Goal: Task Accomplishment & Management: Use online tool/utility

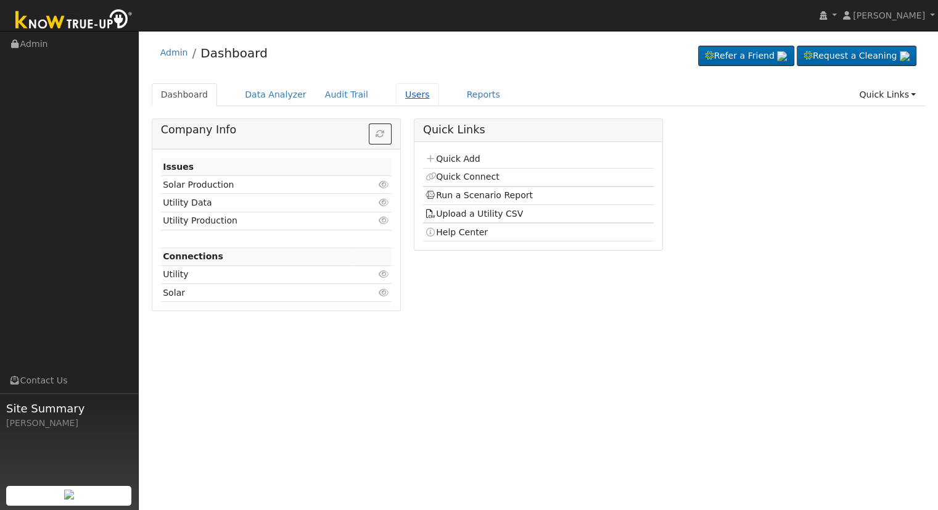
click at [403, 94] on link "Users" at bounding box center [417, 94] width 43 height 23
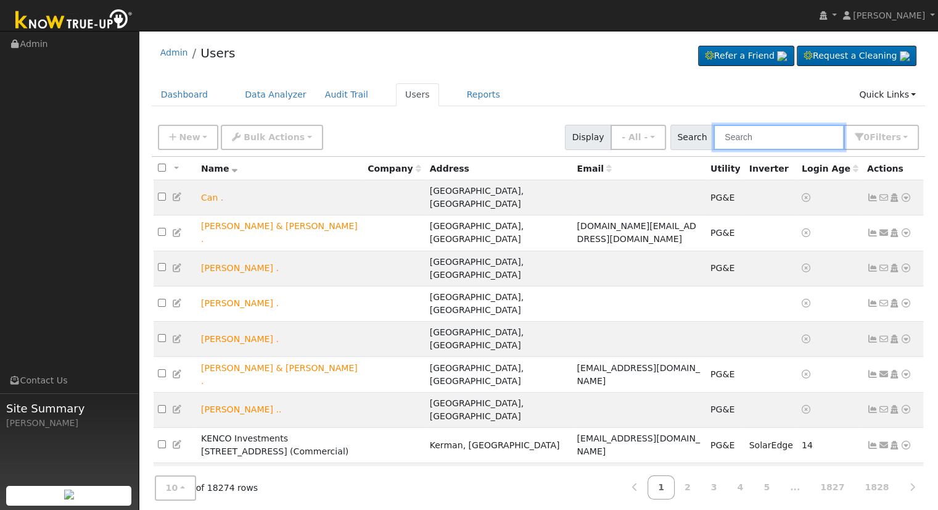
click at [743, 138] on input "text" at bounding box center [779, 137] width 131 height 25
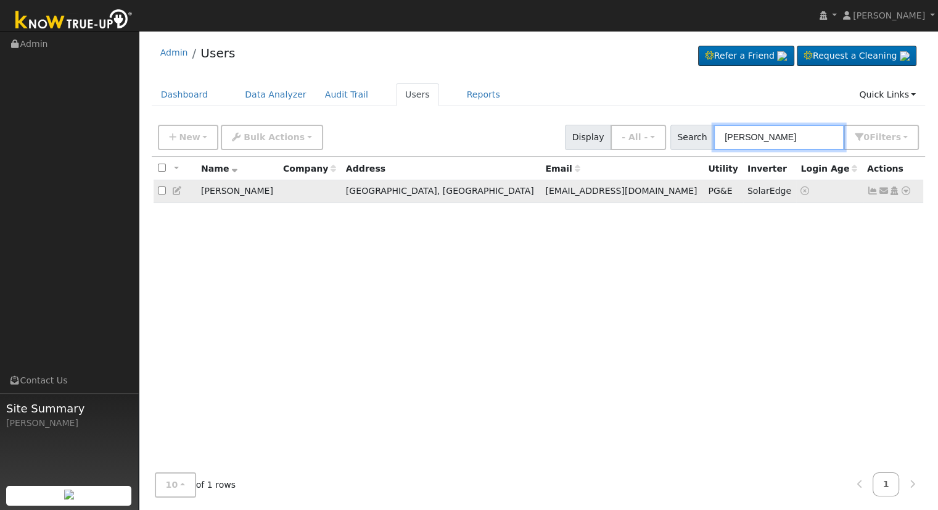
type input "[PERSON_NAME]"
click at [906, 193] on icon at bounding box center [906, 190] width 11 height 9
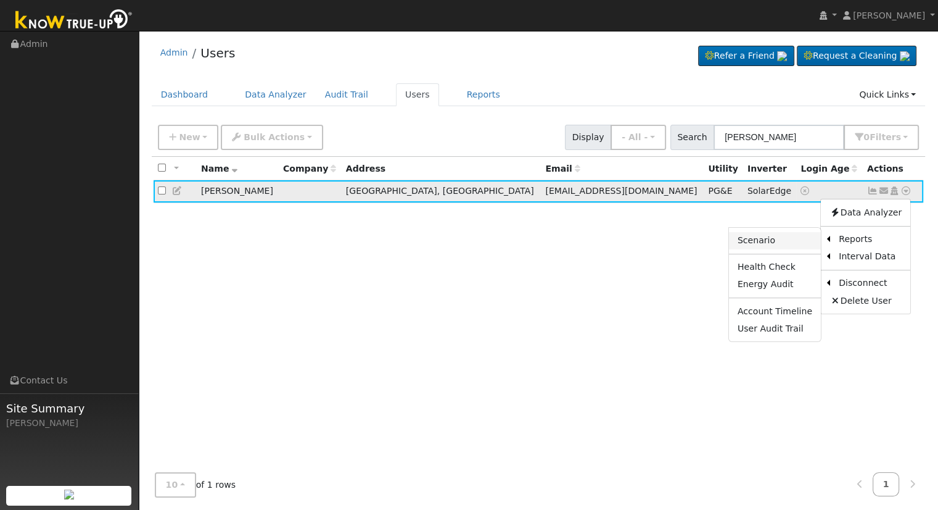
click at [764, 240] on link "Scenario" at bounding box center [775, 240] width 92 height 17
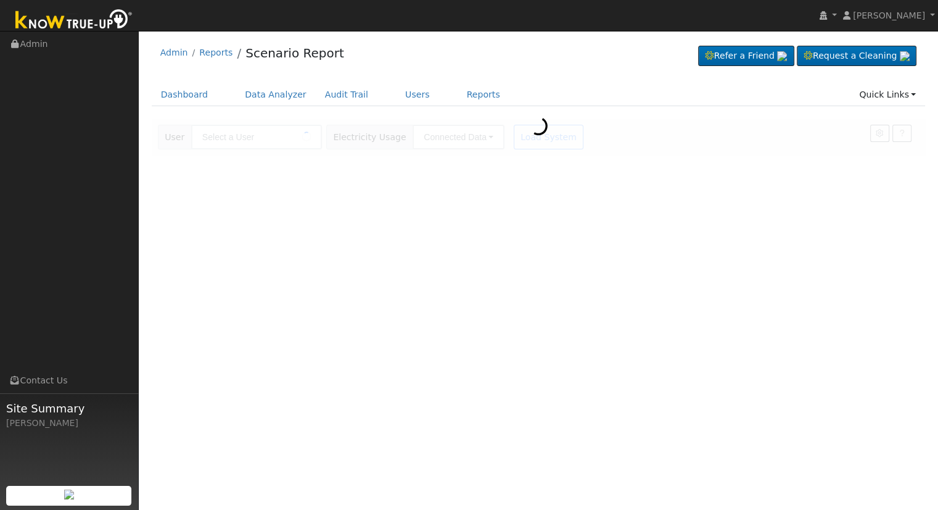
type input "[PERSON_NAME]"
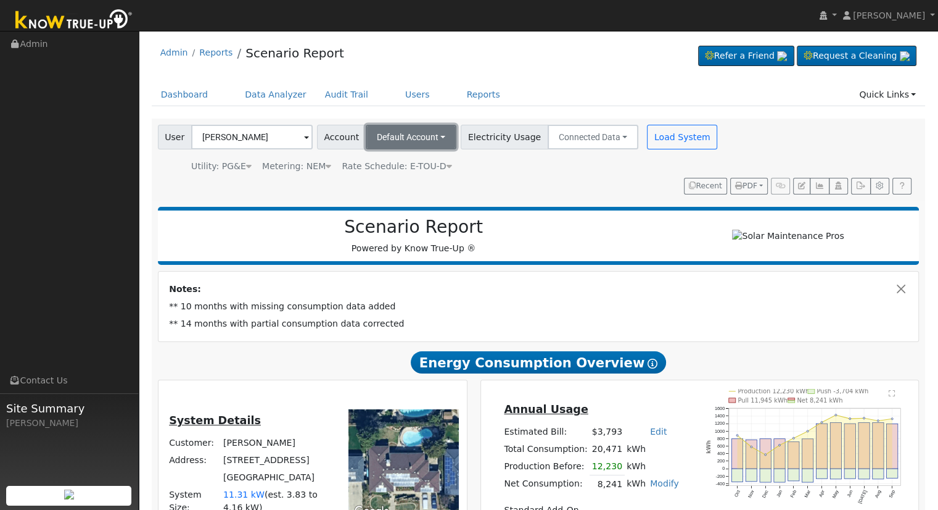
click at [434, 138] on button "Default Account" at bounding box center [411, 137] width 91 height 25
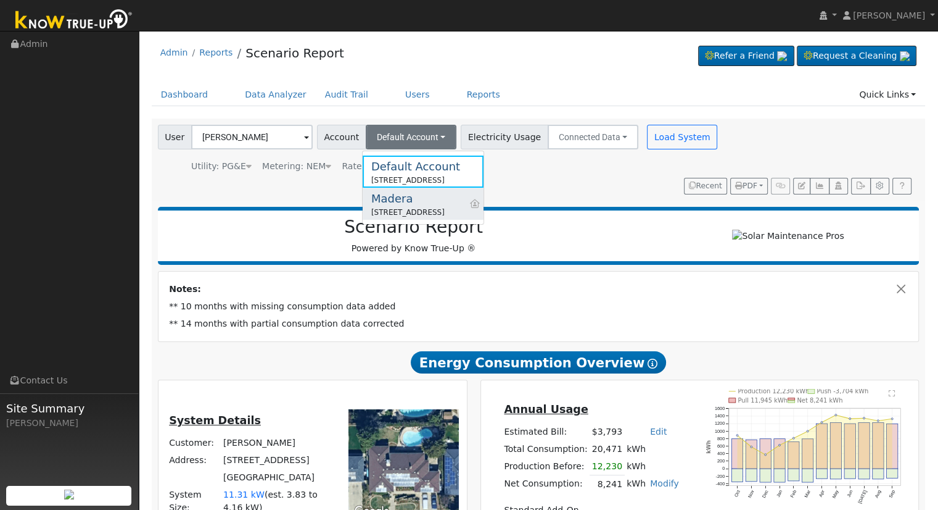
click at [432, 204] on div "Madera" at bounding box center [407, 198] width 73 height 17
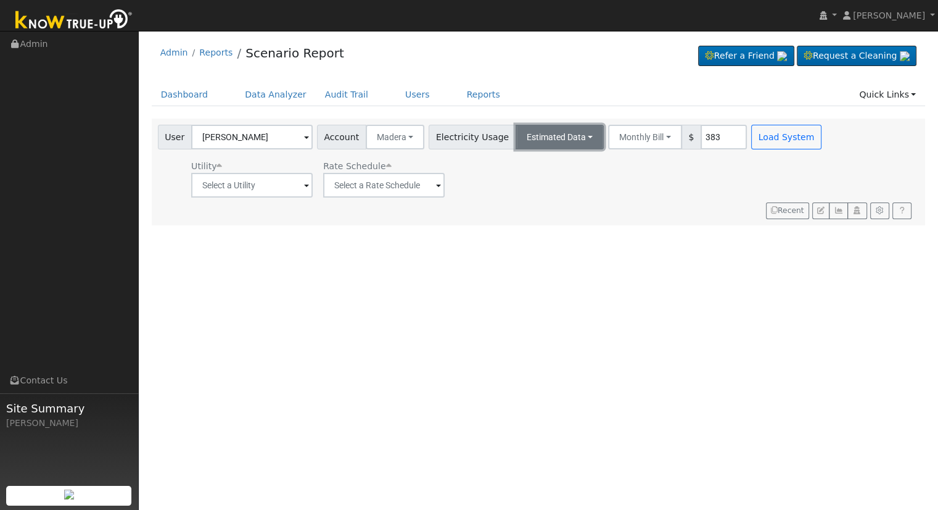
click at [540, 134] on button "Estimated Data" at bounding box center [560, 137] width 89 height 25
click at [543, 162] on link "Connected Data" at bounding box center [560, 163] width 88 height 17
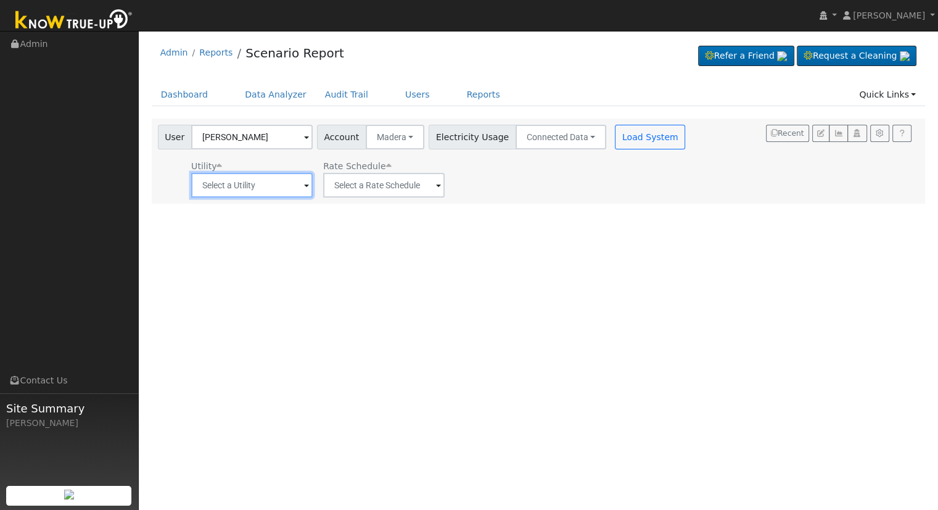
click at [280, 178] on input "text" at bounding box center [252, 185] width 122 height 25
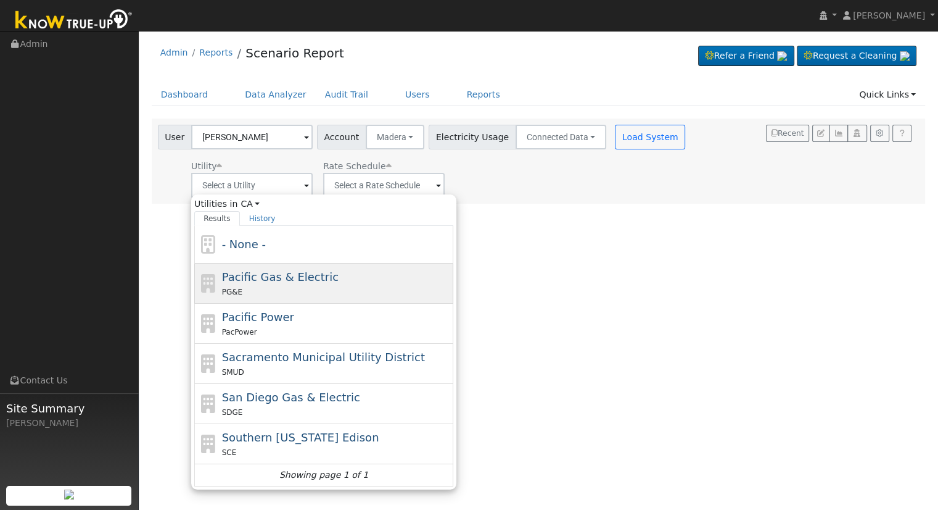
click at [283, 280] on span "Pacific Gas & Electric" at bounding box center [280, 276] width 117 height 13
type input "Pacific Gas & Electric"
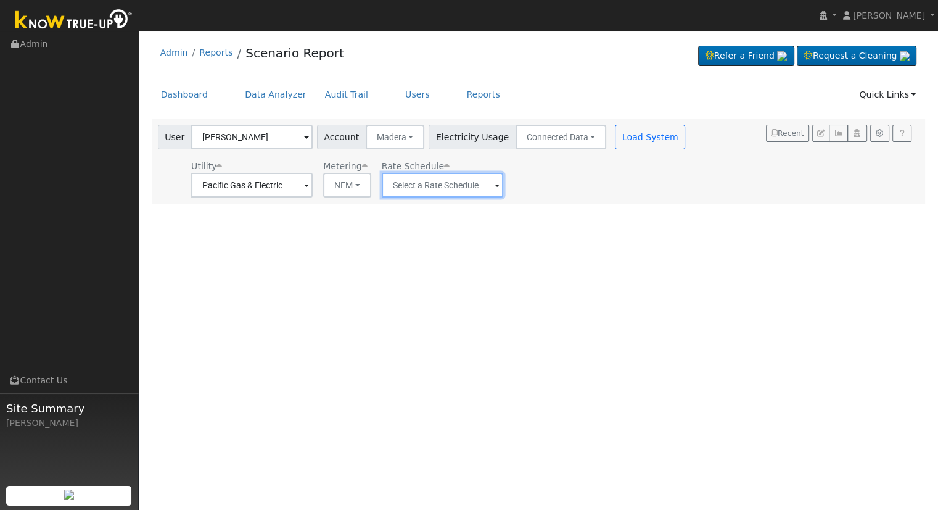
click at [471, 184] on input "text" at bounding box center [443, 185] width 122 height 25
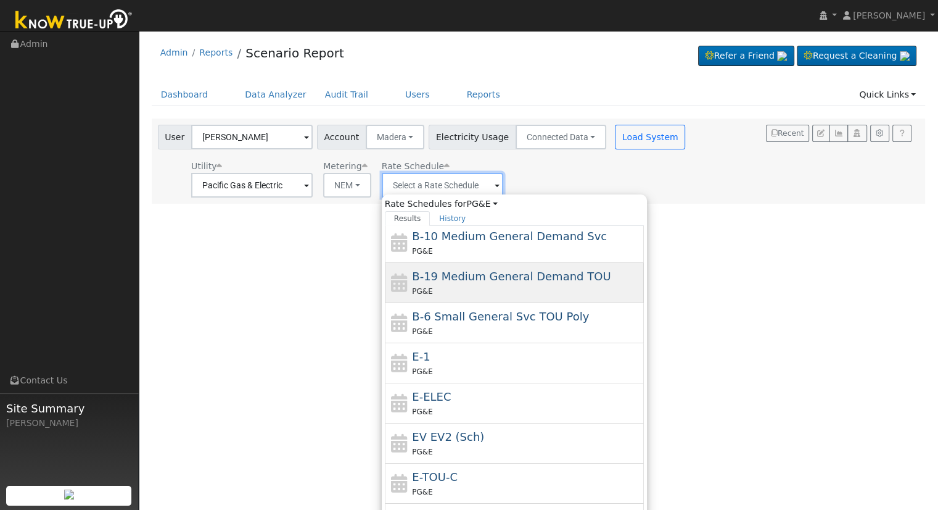
scroll to position [213, 0]
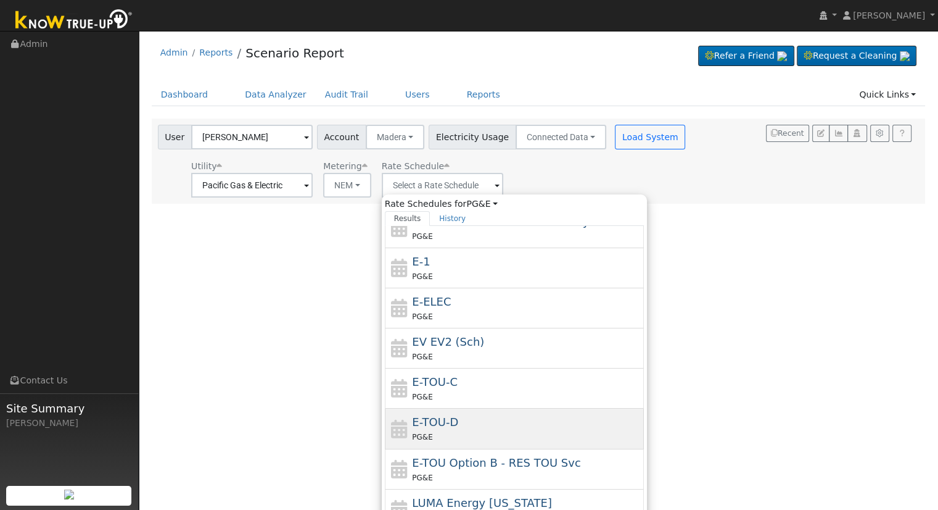
click at [478, 420] on div "E-TOU-D PG&E" at bounding box center [526, 428] width 229 height 30
type input "E-TOU-D"
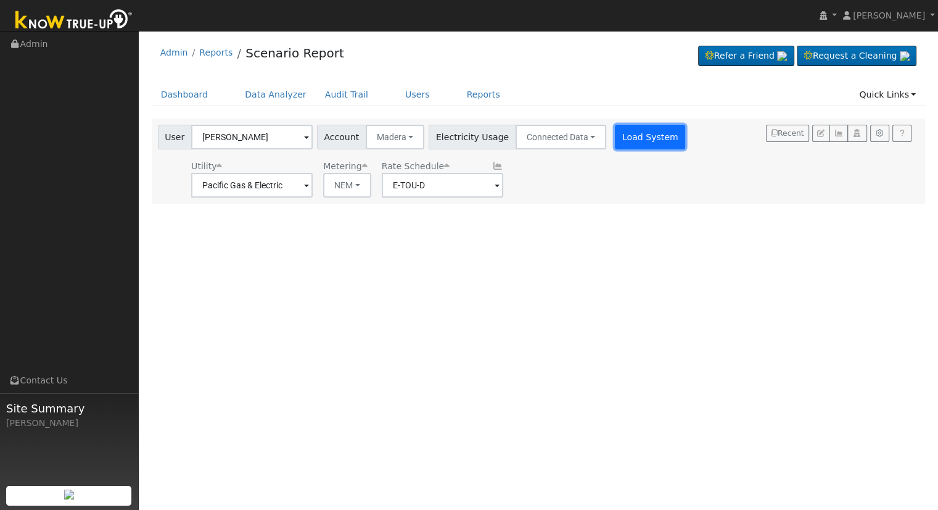
click at [632, 138] on button "Load System" at bounding box center [650, 137] width 70 height 25
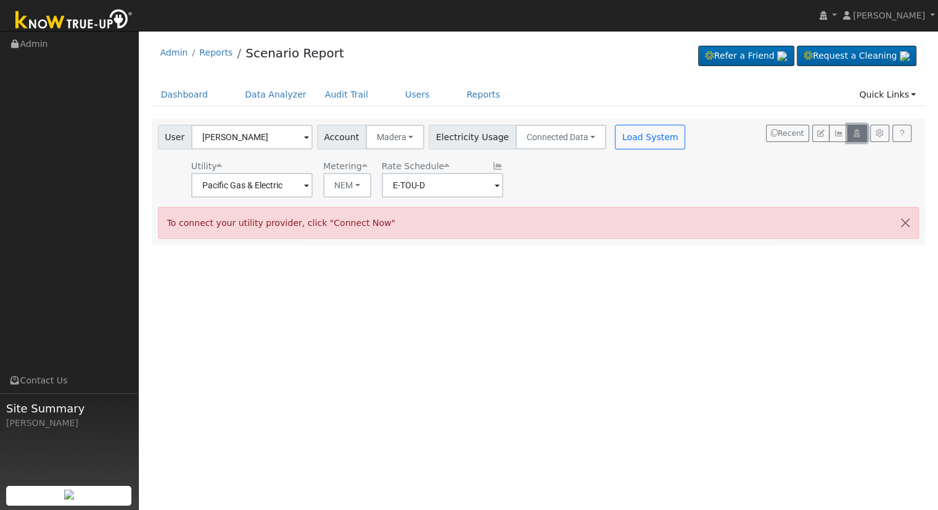
click at [856, 133] on icon "button" at bounding box center [857, 133] width 9 height 7
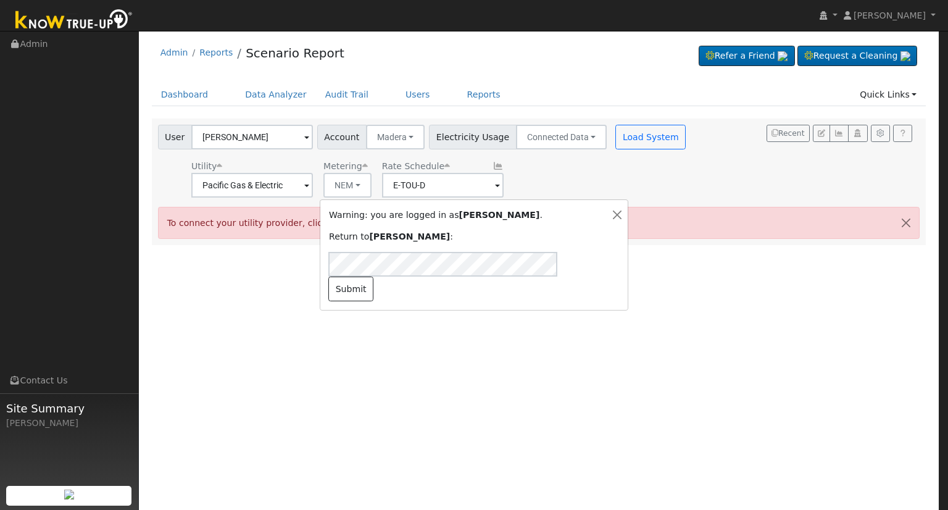
click at [592, 263] on div "Warning: you are logged in as Seth Holm . Return to Eric Cisneros : ericc@solar…" at bounding box center [463, 255] width 281 height 93
click at [373, 279] on button "Submit" at bounding box center [350, 288] width 45 height 25
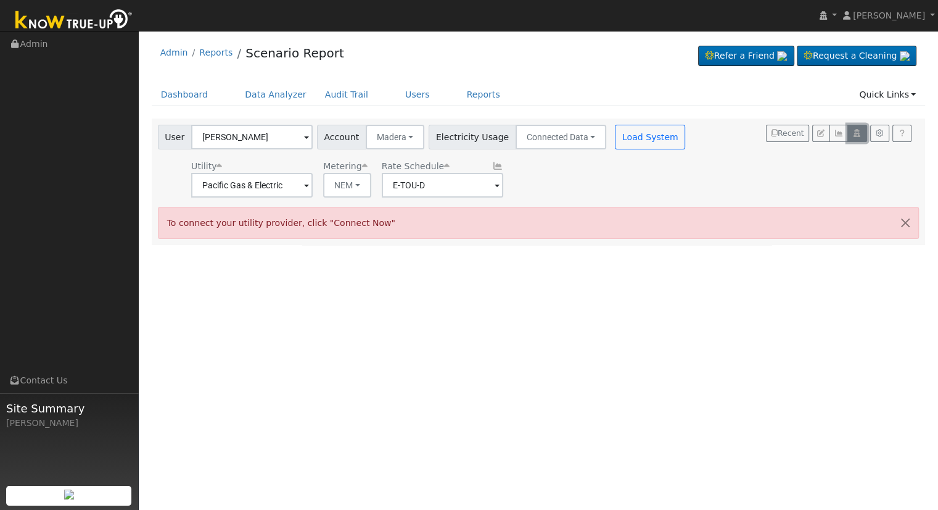
click at [860, 131] on icon "button" at bounding box center [857, 133] width 9 height 7
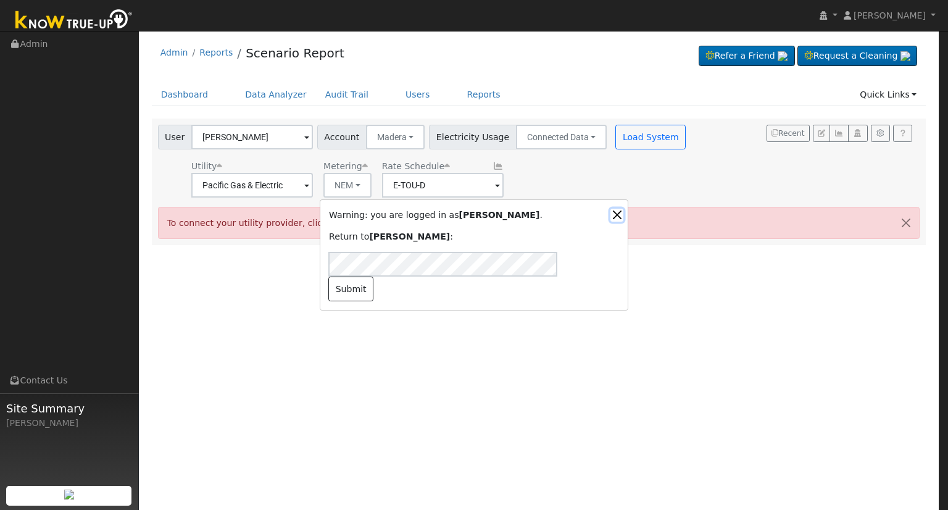
click at [618, 221] on button "Close" at bounding box center [616, 215] width 13 height 13
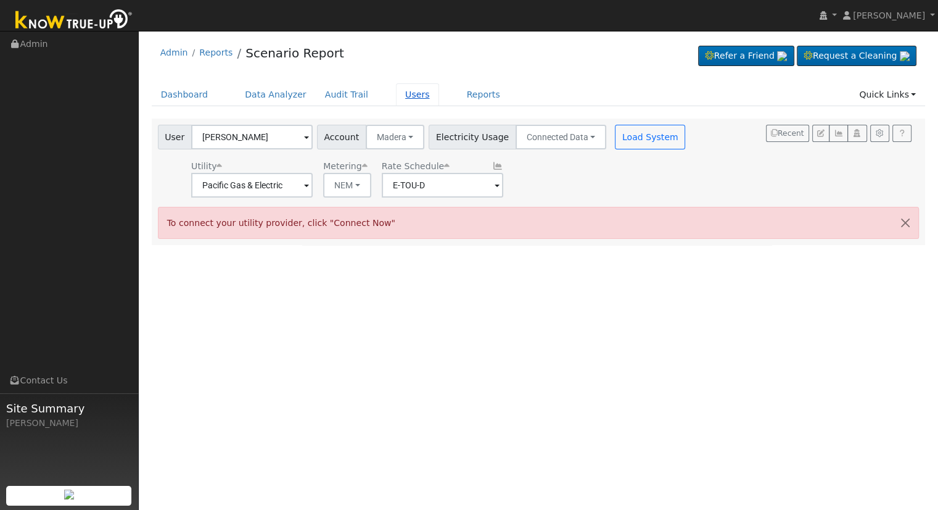
click at [396, 94] on link "Users" at bounding box center [417, 94] width 43 height 23
click at [930, 12] on link "[PERSON_NAME]" at bounding box center [889, 15] width 99 height 31
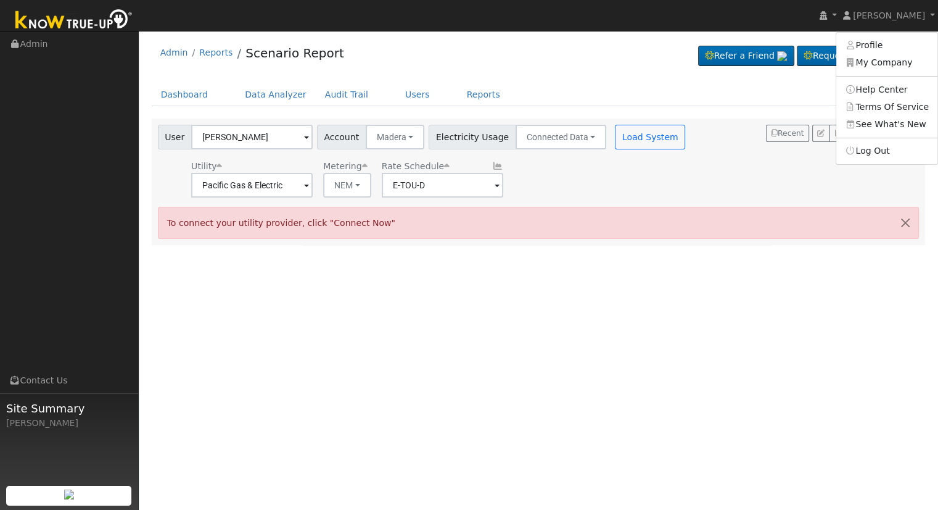
click at [535, 99] on ul "Dashboard Data Analyzer Audit Trail Users Reports Quick Links Quick Add Quick C…" at bounding box center [539, 94] width 774 height 23
